Goal: Transaction & Acquisition: Purchase product/service

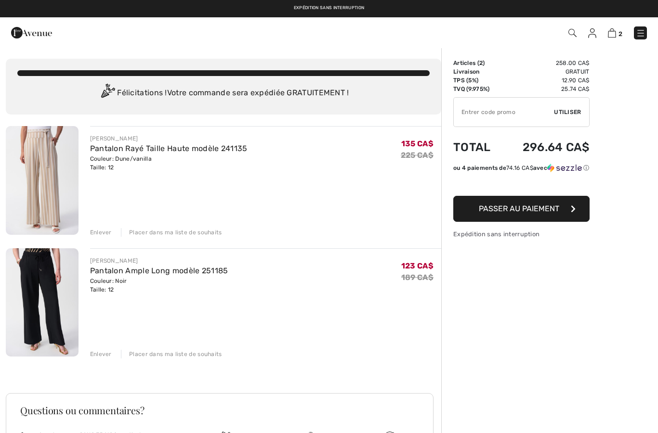
click at [494, 109] on input "TEXT" at bounding box center [504, 112] width 100 height 29
type input "EXTRA20"
click at [568, 113] on span "Utiliser" at bounding box center [567, 112] width 27 height 9
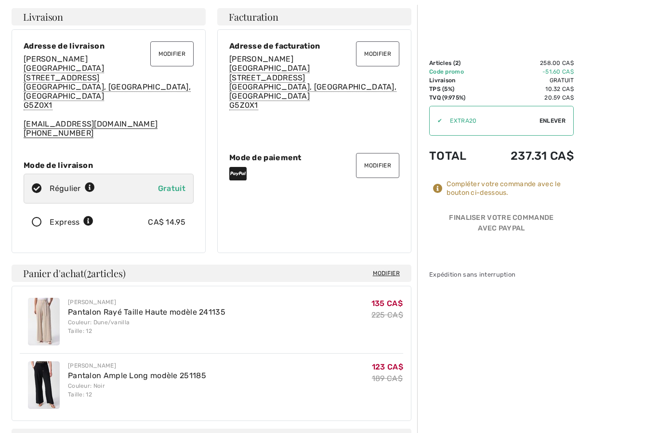
scroll to position [48, 0]
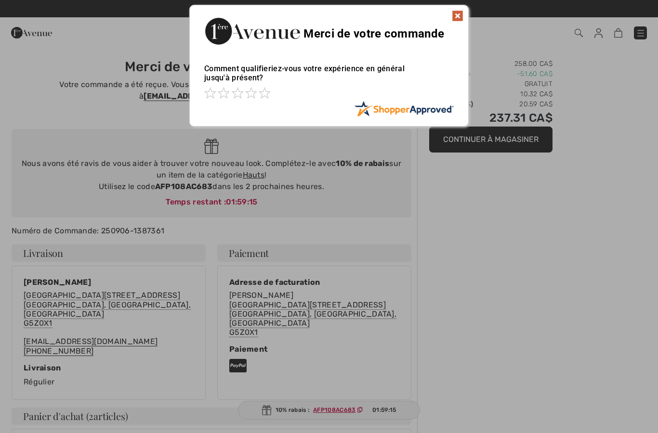
click at [454, 16] on img at bounding box center [458, 16] width 12 height 12
